Goal: Task Accomplishment & Management: Use online tool/utility

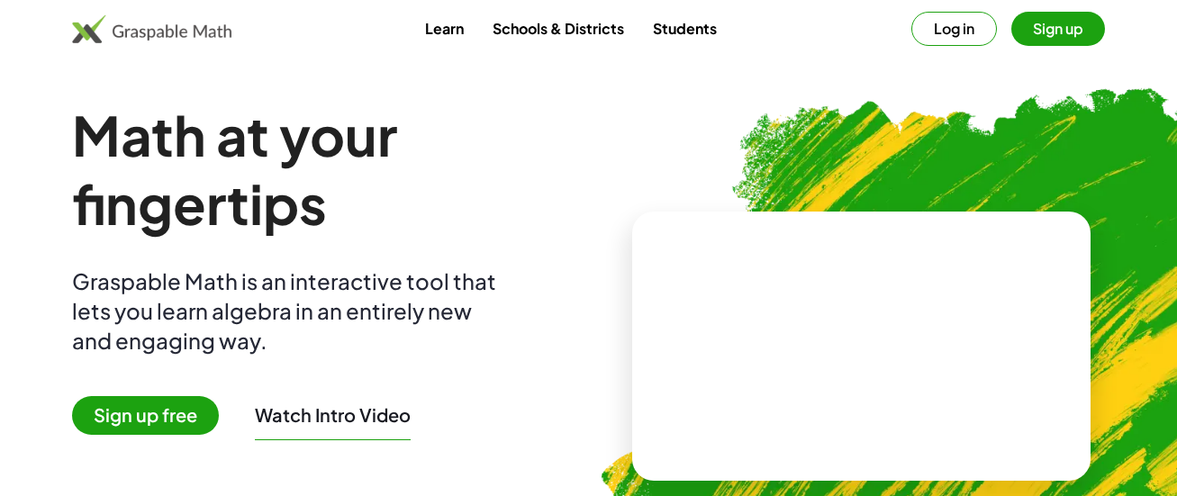
click at [1049, 39] on button "Sign up" at bounding box center [1059, 29] width 94 height 34
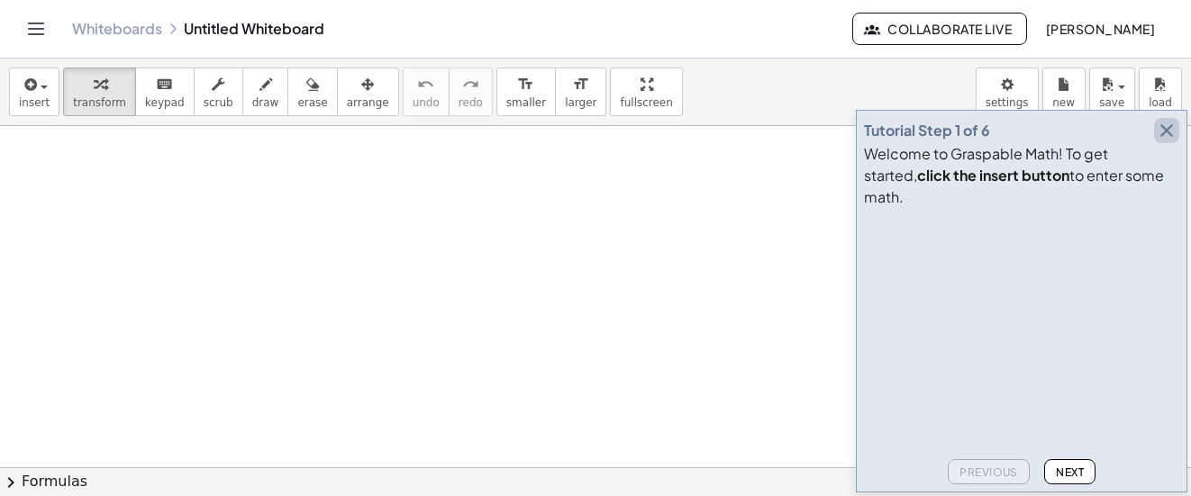
click at [1178, 143] on button "button" at bounding box center [1166, 130] width 25 height 25
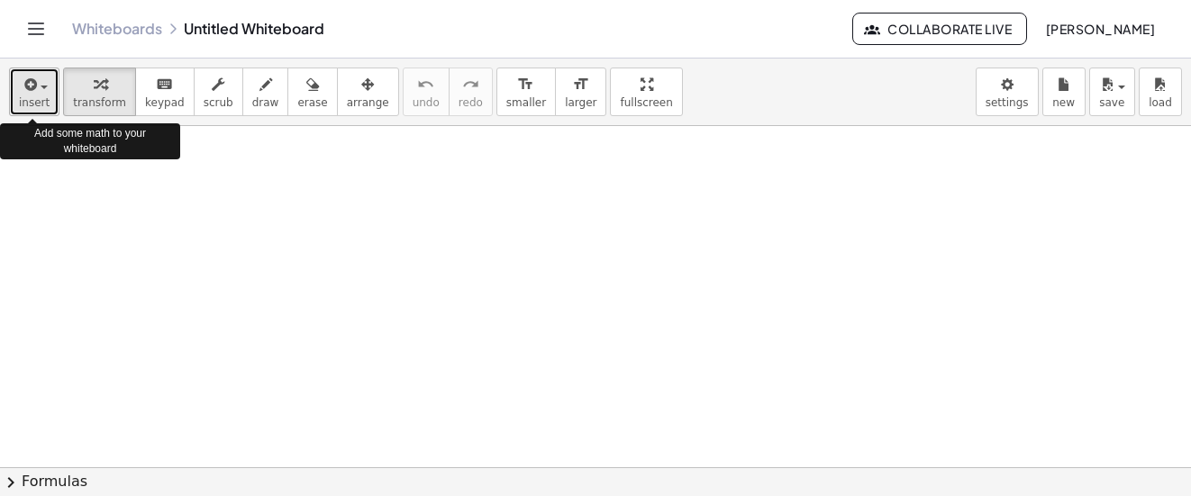
click at [41, 86] on span "button" at bounding box center [44, 88] width 7 height 4
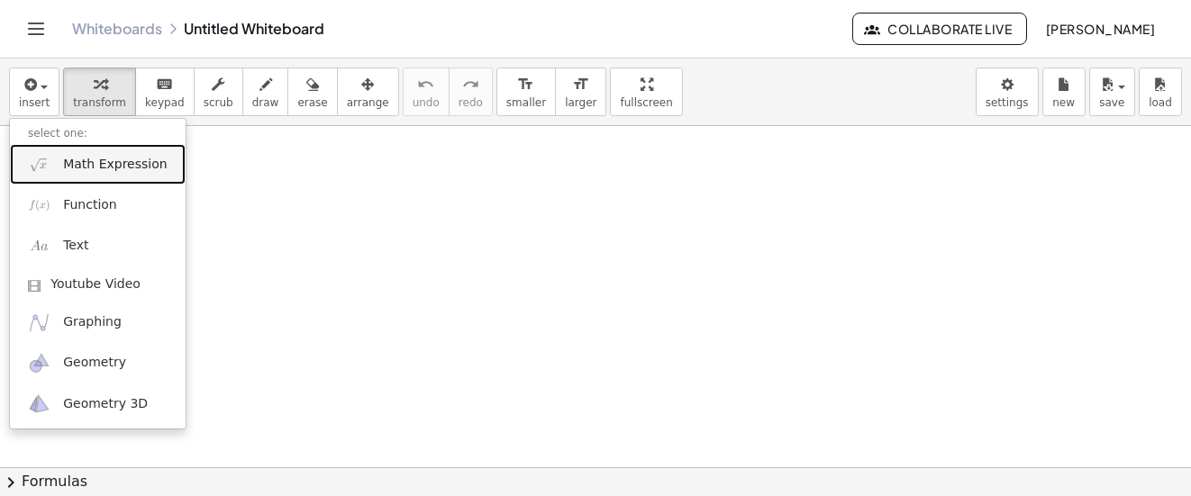
click at [94, 159] on span "Math Expression" at bounding box center [115, 165] width 104 height 18
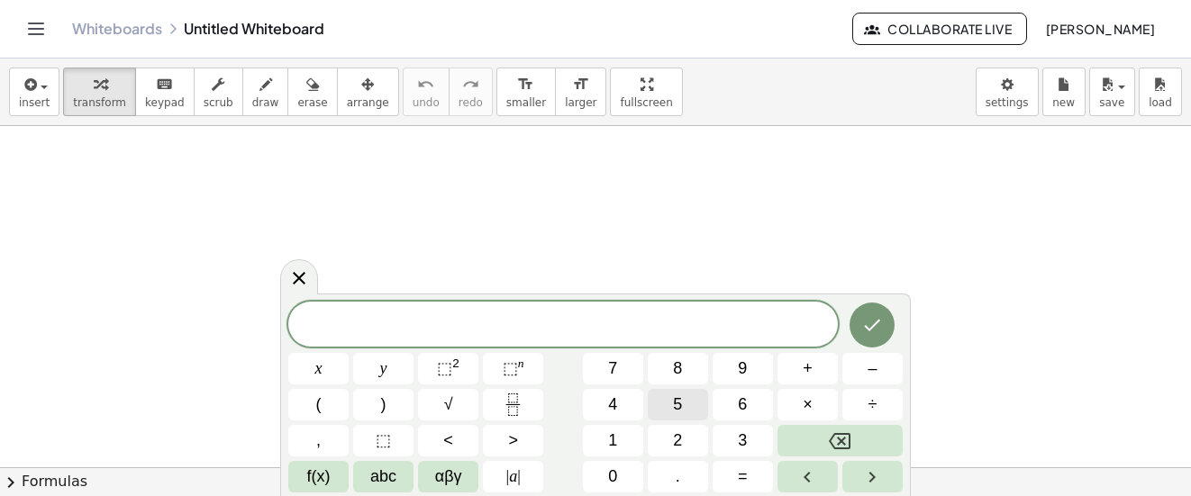
click at [682, 404] on span "5" at bounding box center [677, 405] width 9 height 24
click at [377, 474] on span "abc" at bounding box center [383, 477] width 26 height 24
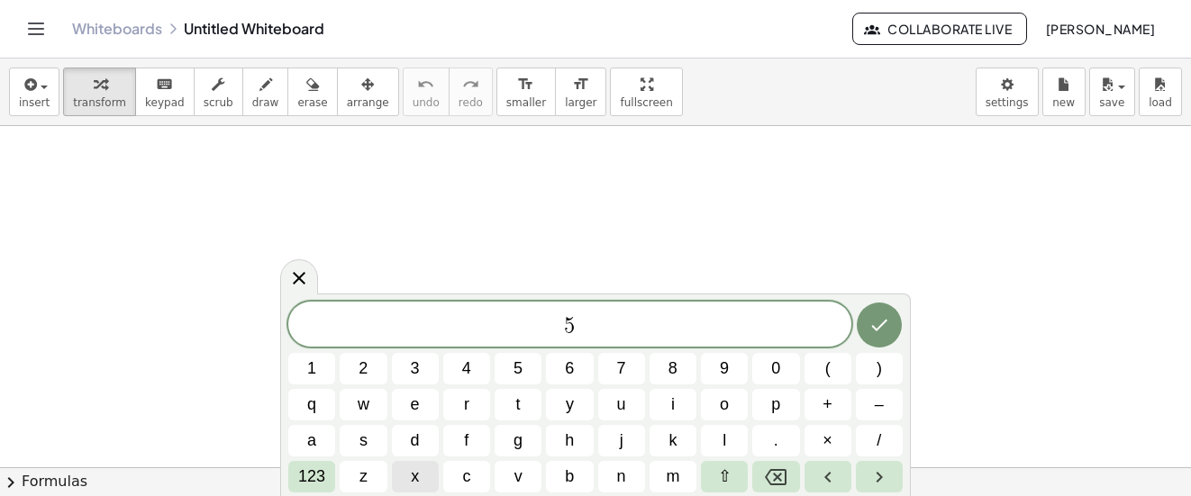
click at [416, 477] on span "x" at bounding box center [415, 477] width 8 height 24
click at [835, 406] on button "+" at bounding box center [827, 405] width 47 height 32
click at [685, 358] on button "8" at bounding box center [673, 369] width 47 height 32
click at [316, 478] on span "123" at bounding box center [311, 477] width 27 height 24
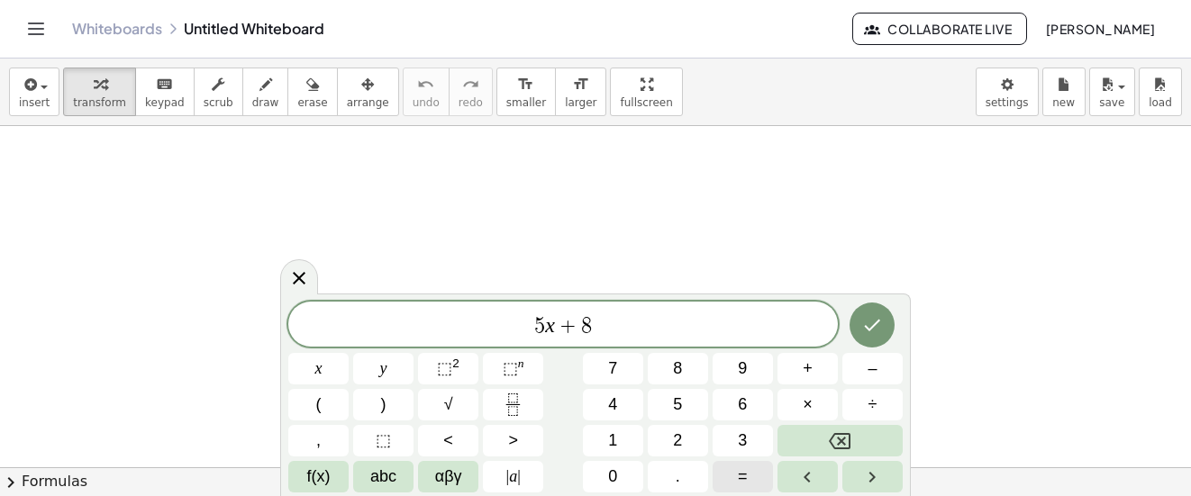
click at [749, 480] on button "=" at bounding box center [743, 477] width 60 height 32
click at [748, 372] on button "9" at bounding box center [743, 369] width 60 height 32
click at [869, 319] on icon "Done" at bounding box center [872, 325] width 22 height 22
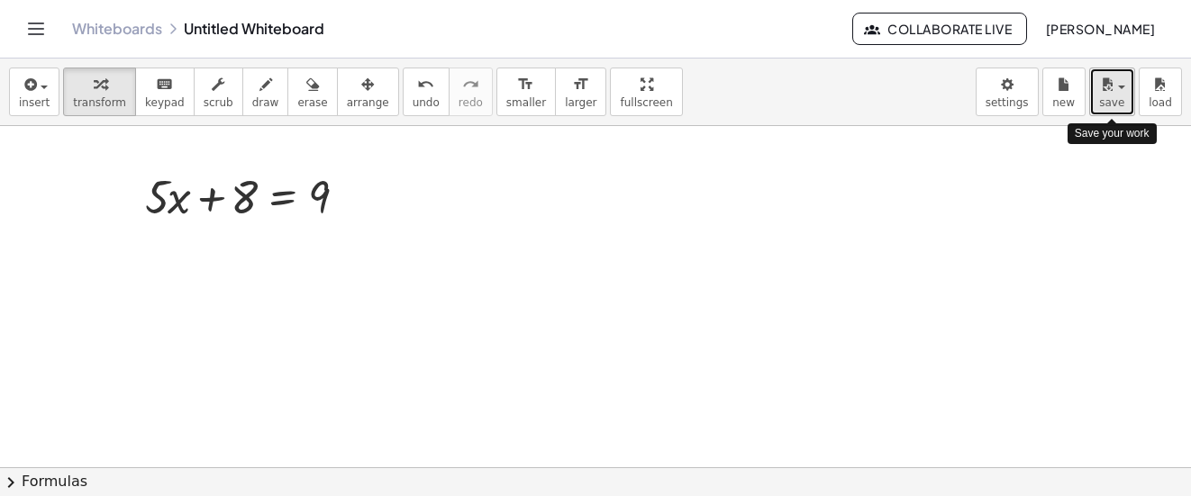
click at [1123, 95] on button "save" at bounding box center [1112, 92] width 46 height 49
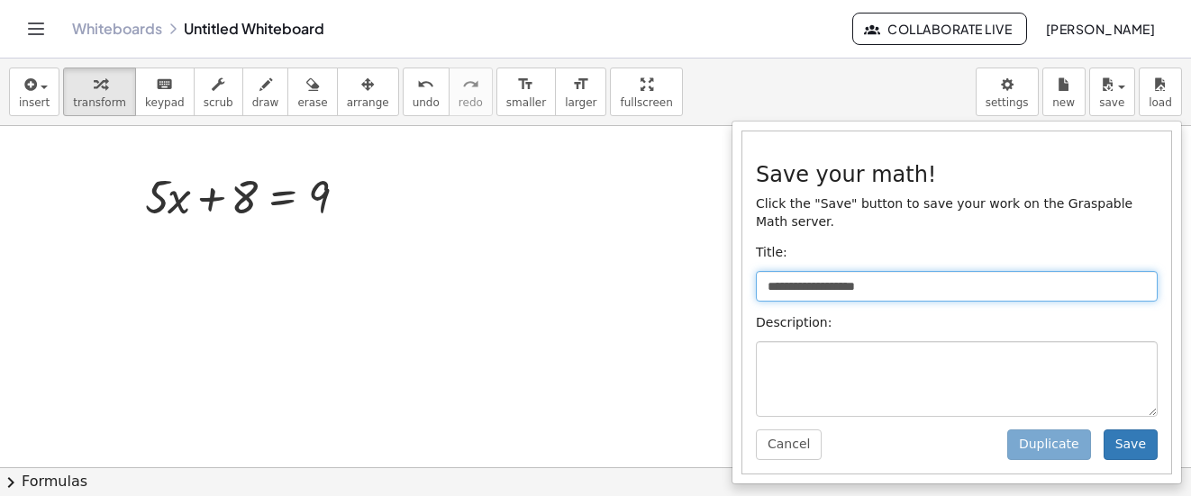
click at [850, 271] on input "**********" at bounding box center [957, 286] width 402 height 31
click at [952, 274] on input "**********" at bounding box center [957, 286] width 402 height 31
type input "*"
type input "********"
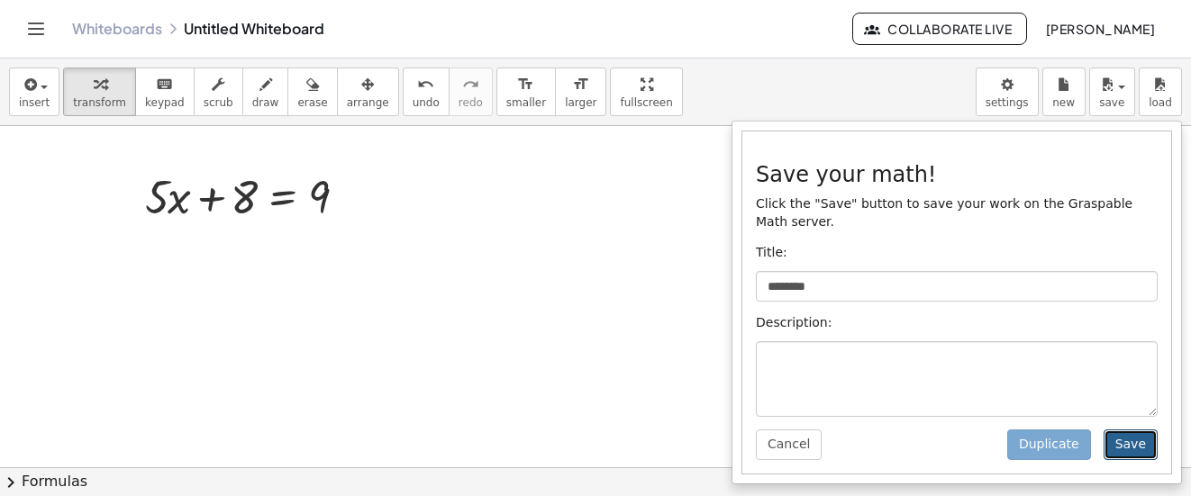
click at [1134, 430] on button "Save" at bounding box center [1131, 445] width 54 height 31
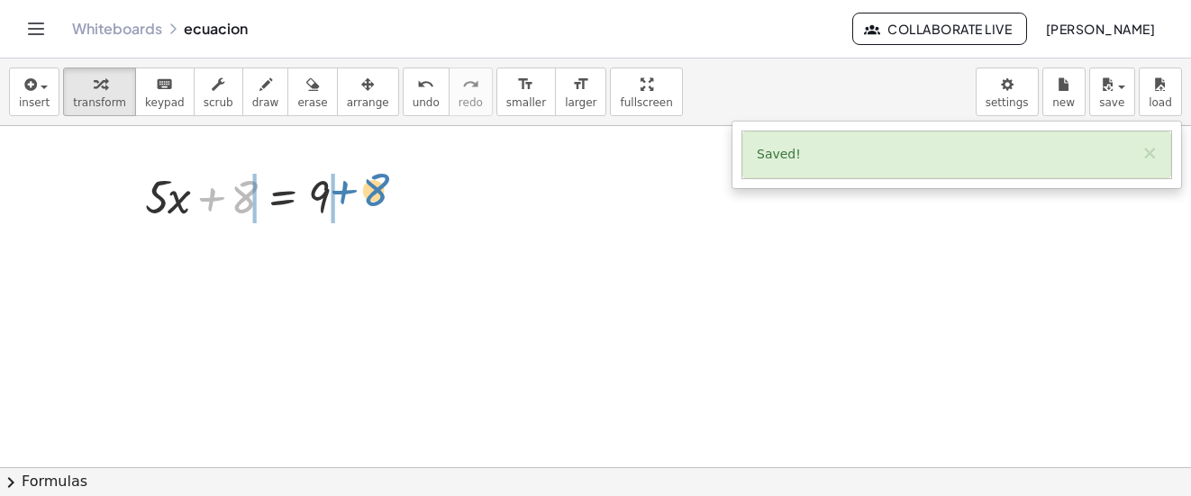
drag, startPoint x: 247, startPoint y: 196, endPoint x: 376, endPoint y: 189, distance: 129.0
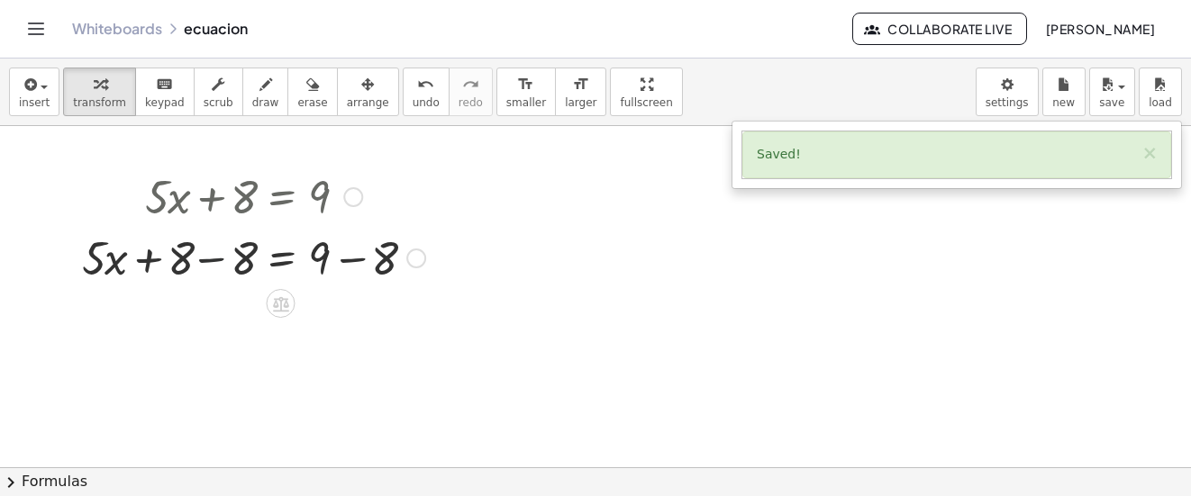
click at [216, 260] on div at bounding box center [253, 256] width 361 height 61
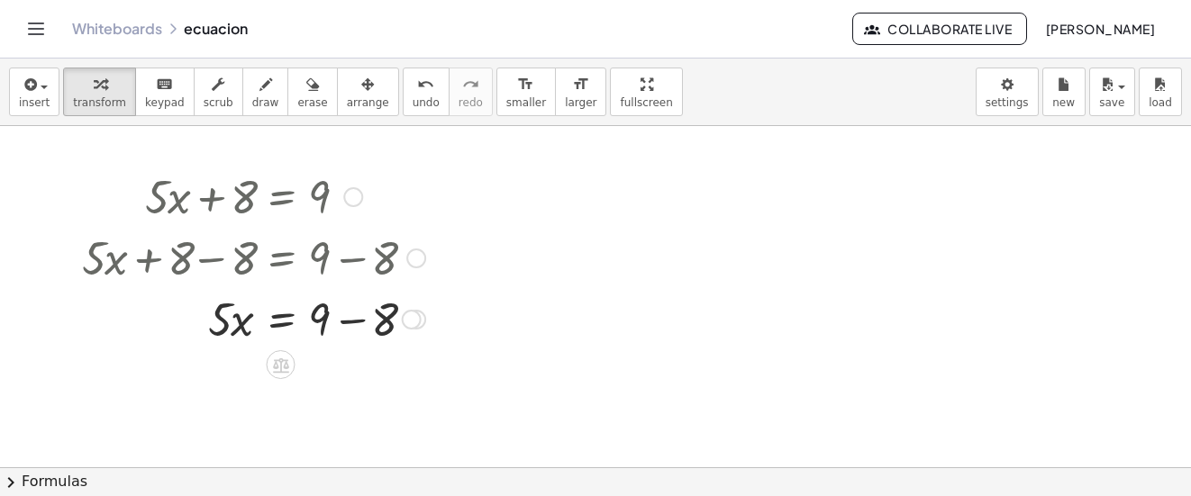
click at [353, 319] on div at bounding box center [253, 317] width 361 height 61
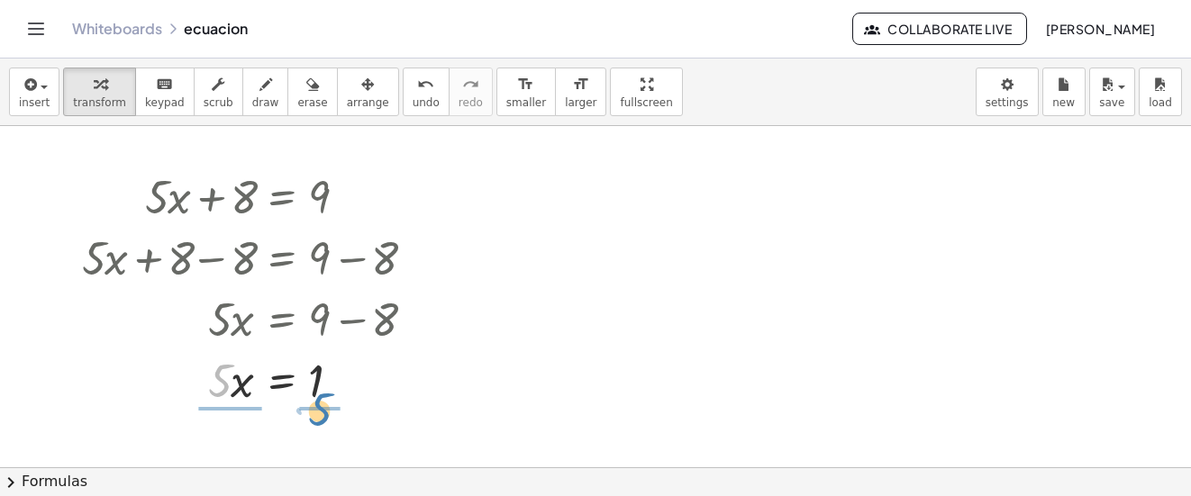
drag, startPoint x: 219, startPoint y: 386, endPoint x: 318, endPoint y: 415, distance: 103.5
click at [220, 364] on div at bounding box center [253, 379] width 361 height 90
click at [222, 376] on div at bounding box center [253, 379] width 361 height 90
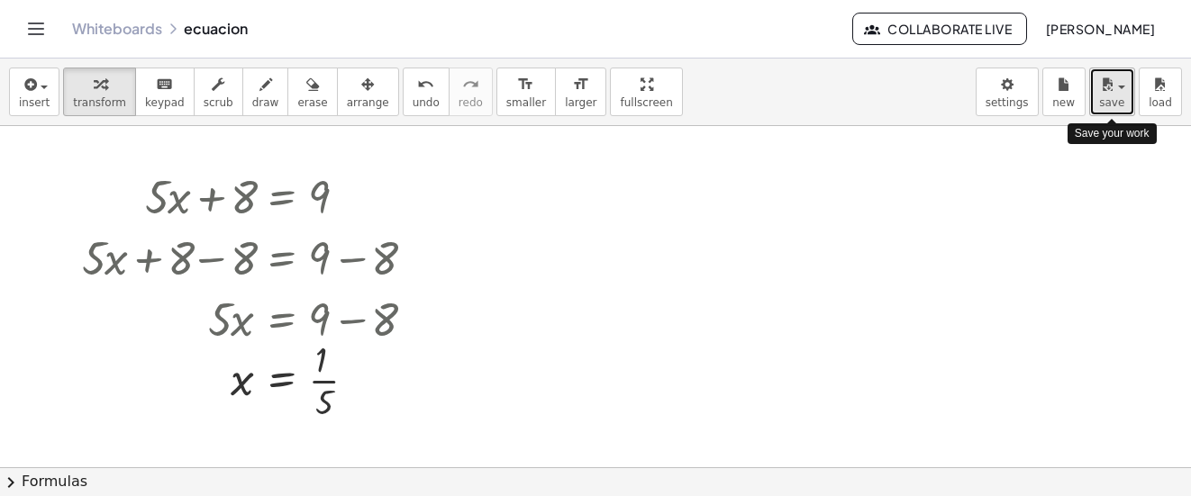
click at [1119, 89] on div "button" at bounding box center [1112, 84] width 26 height 22
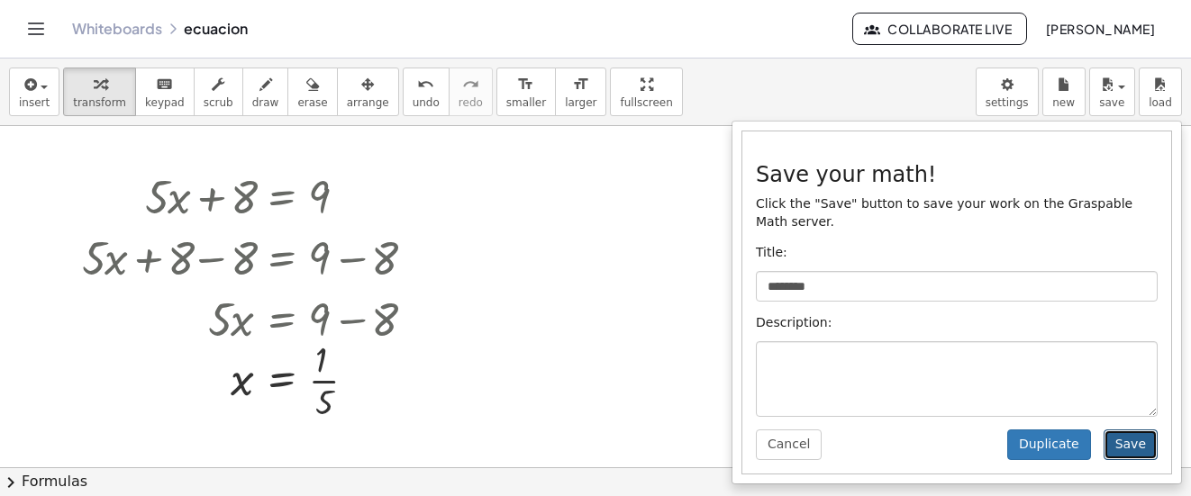
click at [1124, 437] on button "Save" at bounding box center [1131, 445] width 54 height 31
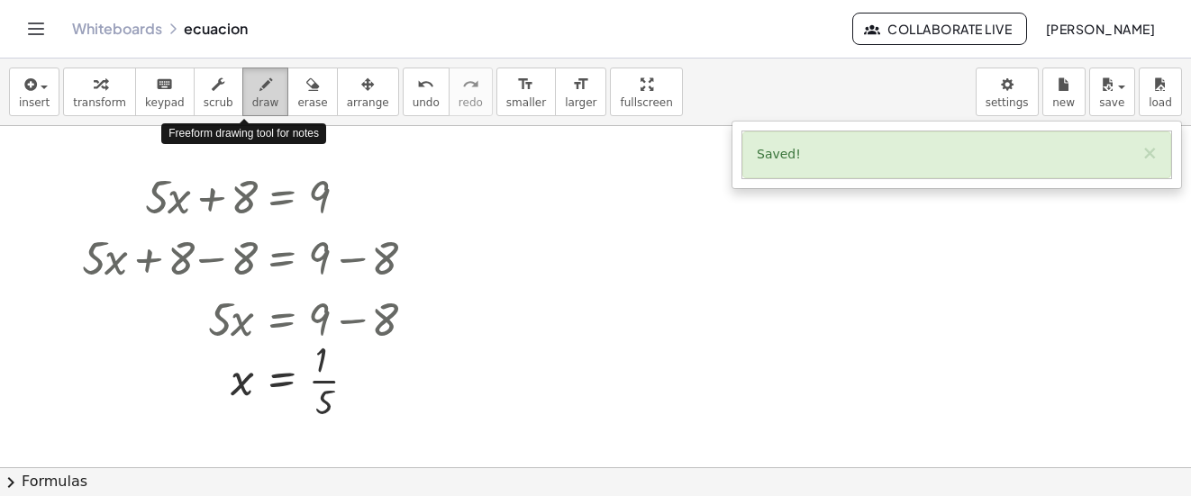
click at [259, 95] on icon "button" at bounding box center [265, 85] width 13 height 22
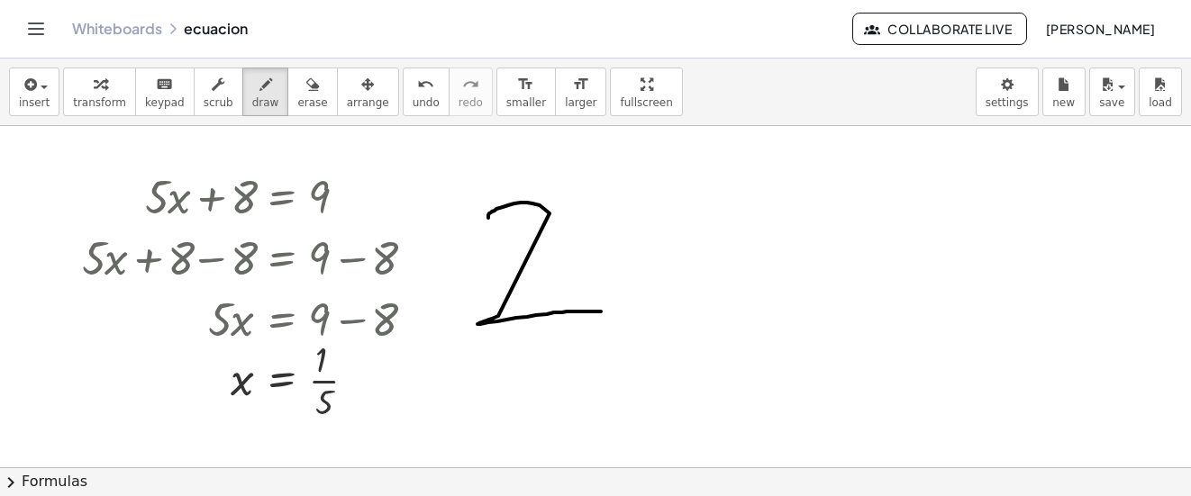
drag, startPoint x: 488, startPoint y: 217, endPoint x: 611, endPoint y: 260, distance: 129.9
drag, startPoint x: 605, startPoint y: 239, endPoint x: 659, endPoint y: 259, distance: 56.7
drag, startPoint x: 643, startPoint y: 255, endPoint x: 700, endPoint y: 264, distance: 57.5
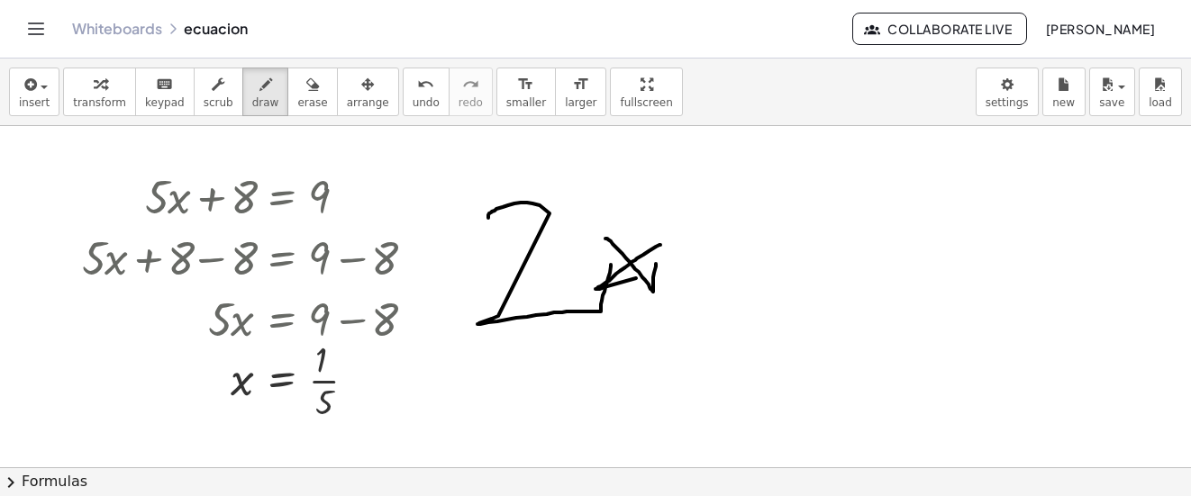
drag, startPoint x: 711, startPoint y: 261, endPoint x: 772, endPoint y: 266, distance: 61.4
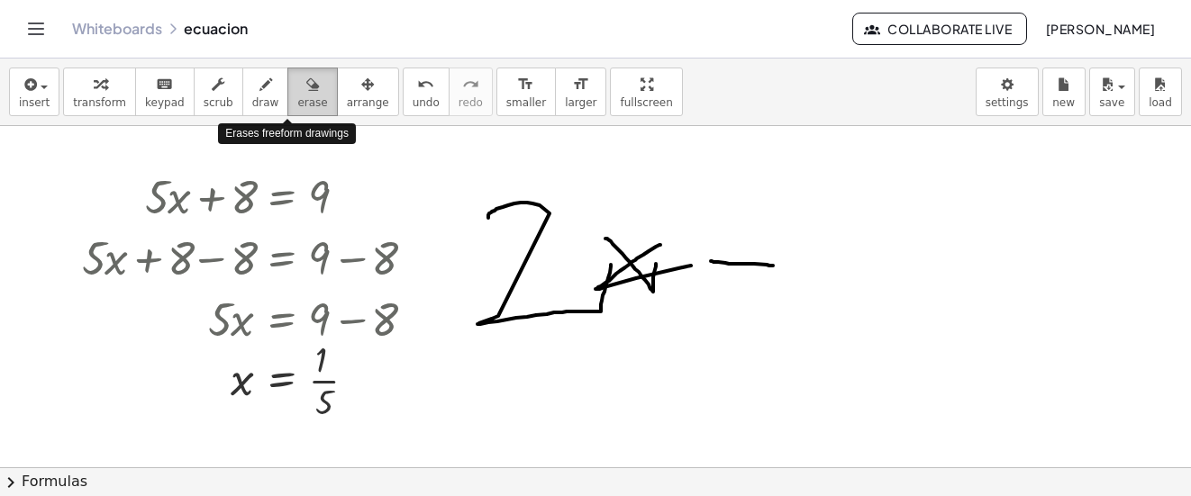
click at [306, 83] on icon "button" at bounding box center [312, 85] width 13 height 22
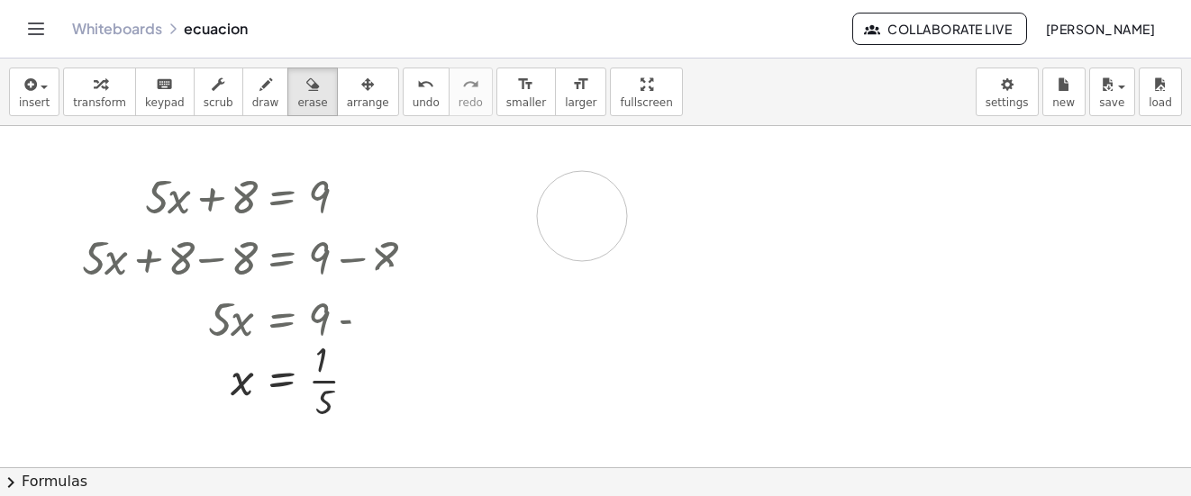
drag, startPoint x: 486, startPoint y: 197, endPoint x: 675, endPoint y: 214, distance: 189.0
